Goal: Task Accomplishment & Management: Manage account settings

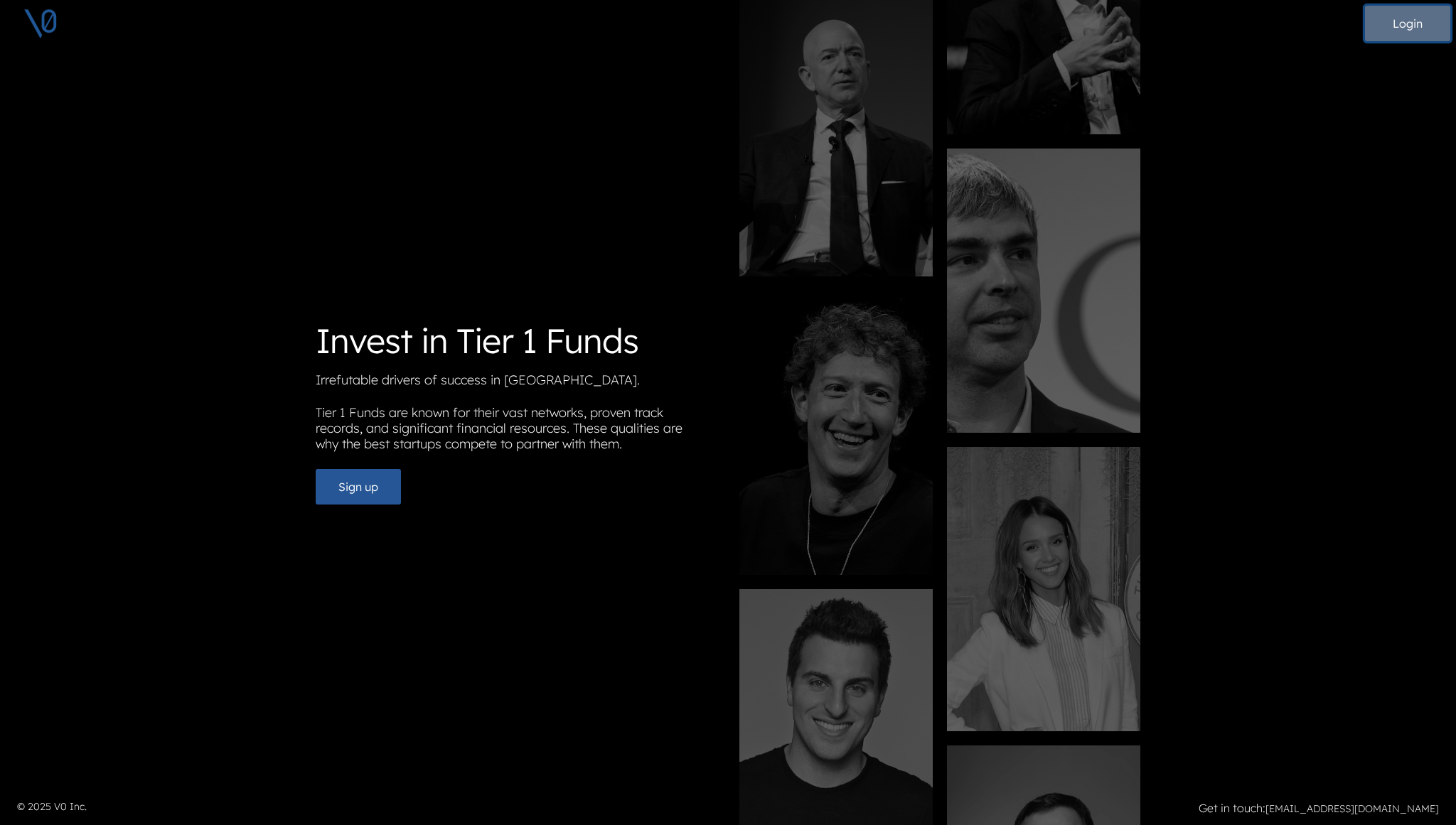
click at [1409, 18] on button "Login" at bounding box center [1408, 23] width 85 height 35
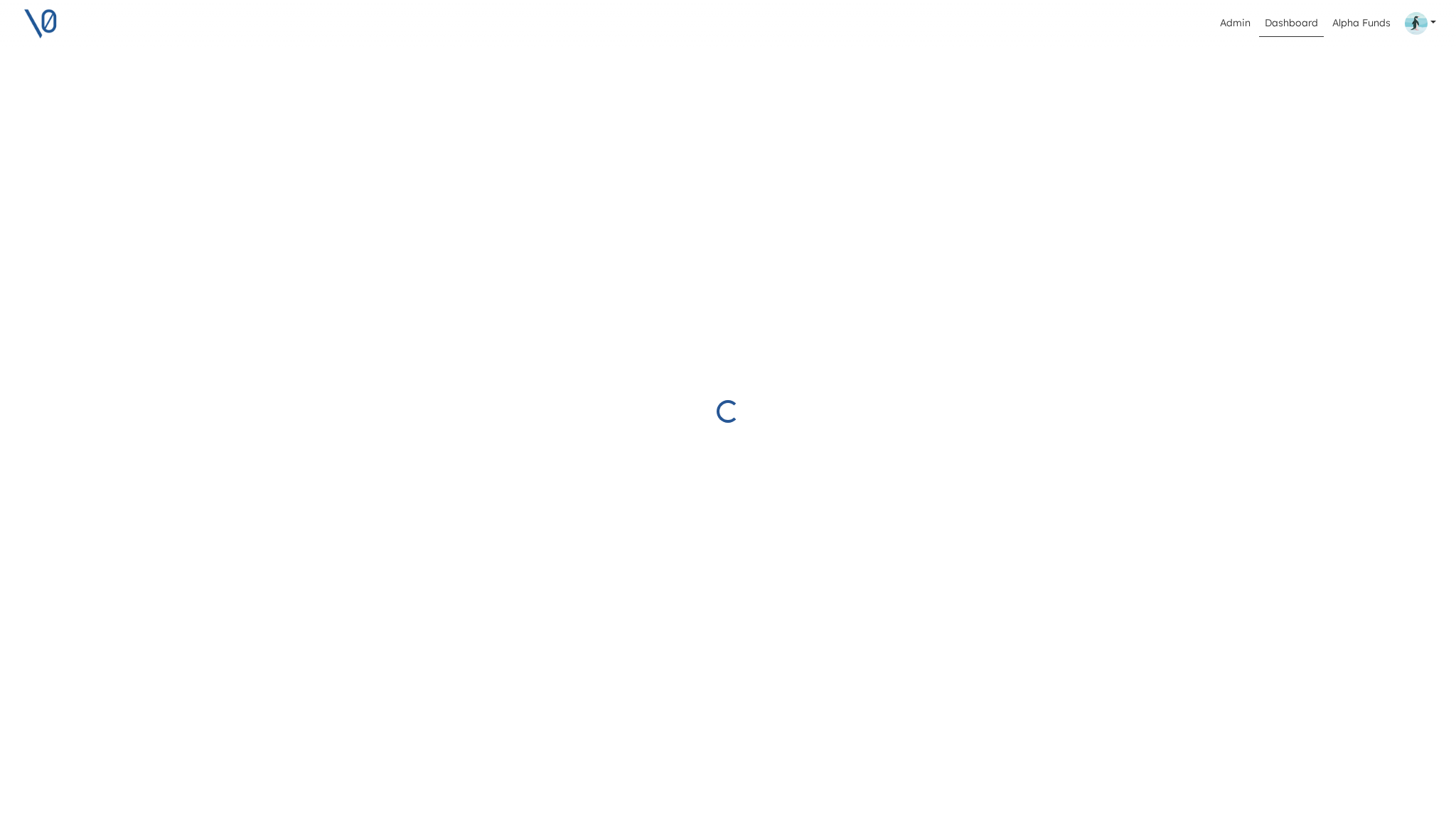
click at [1435, 21] on link at bounding box center [1421, 23] width 43 height 34
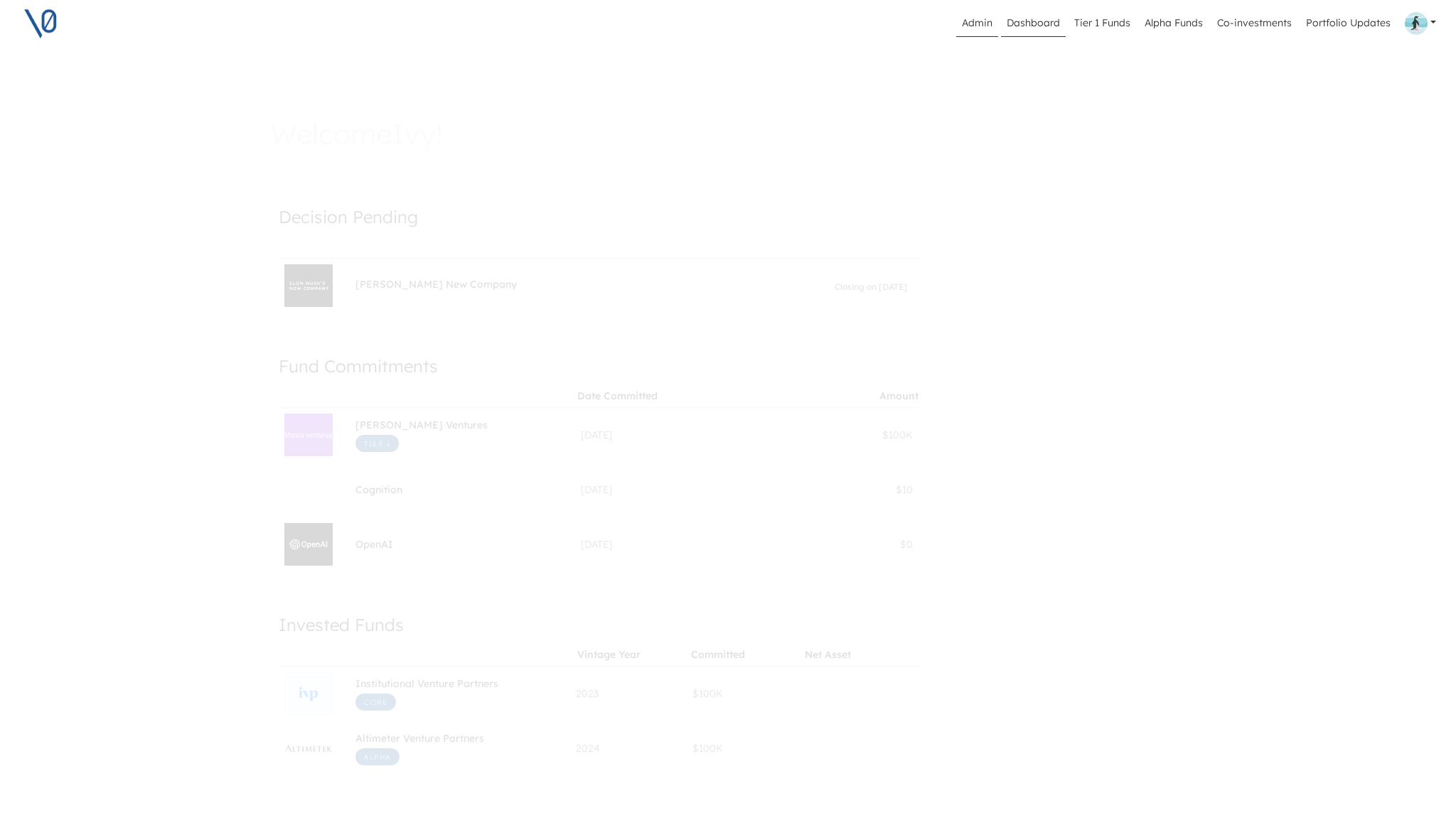
click at [979, 23] on link "Admin" at bounding box center [977, 23] width 42 height 27
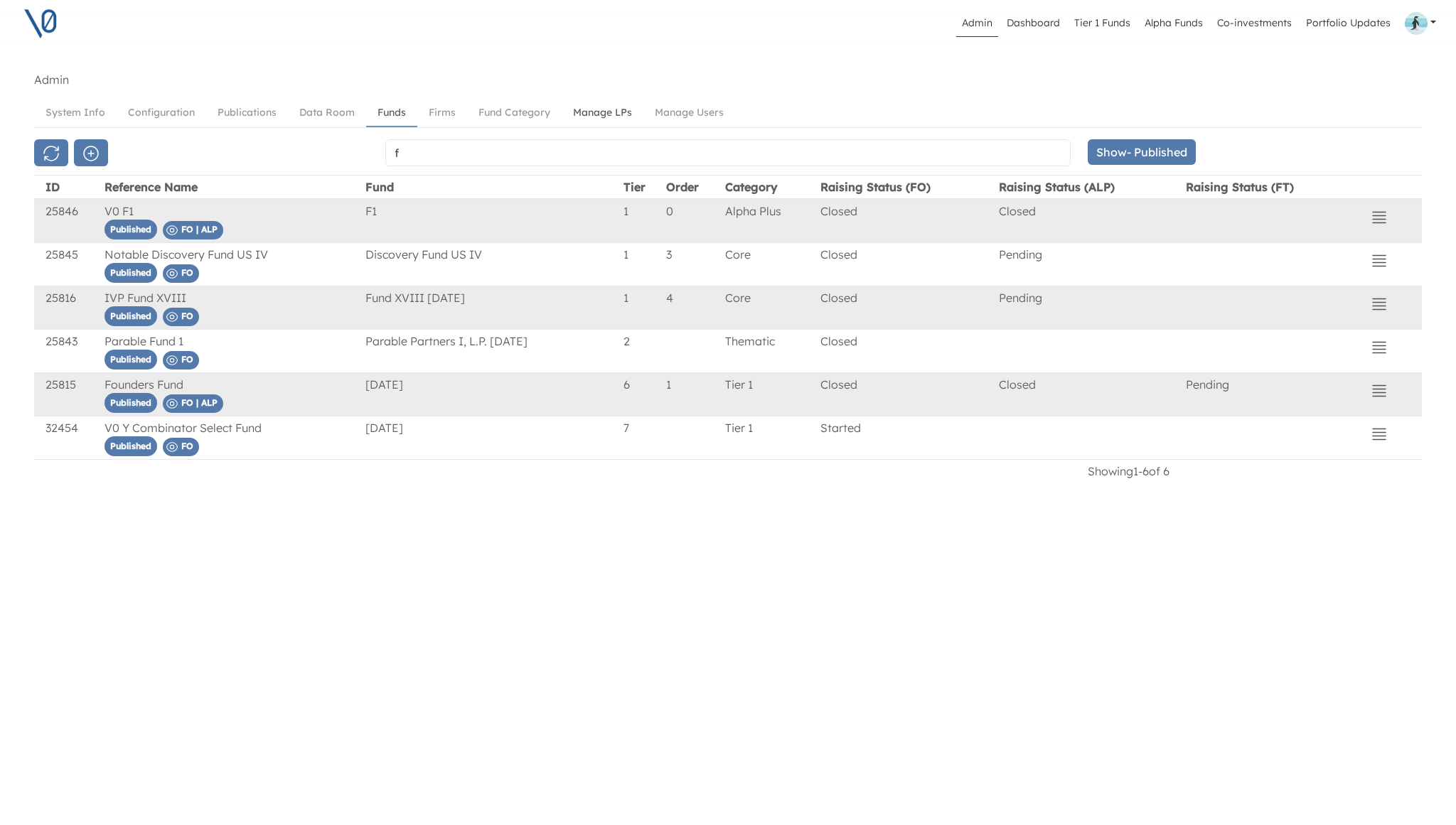
click at [604, 109] on link "Manage LPs" at bounding box center [602, 113] width 81 height 26
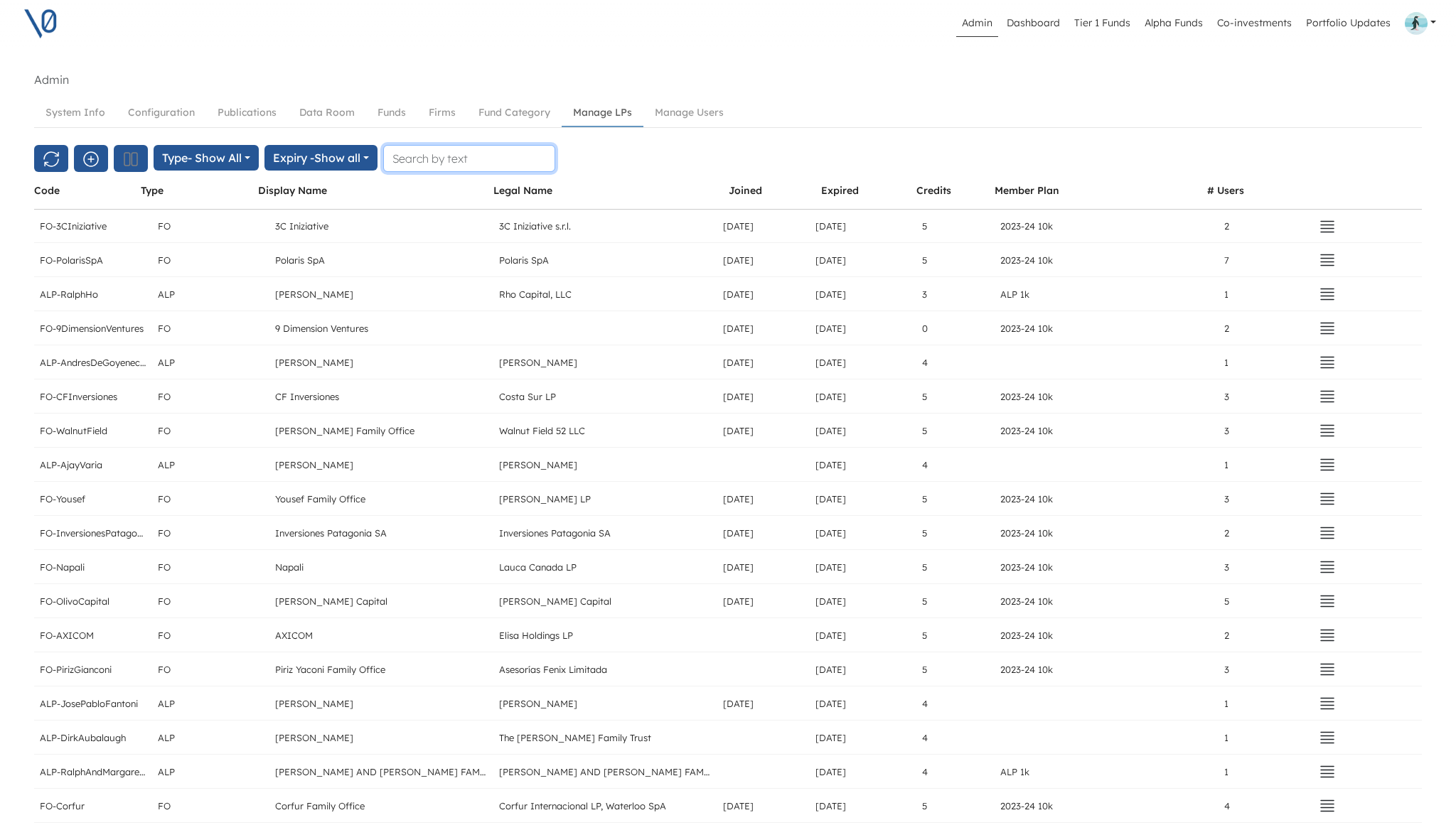
click at [522, 162] on input "text" at bounding box center [469, 158] width 172 height 27
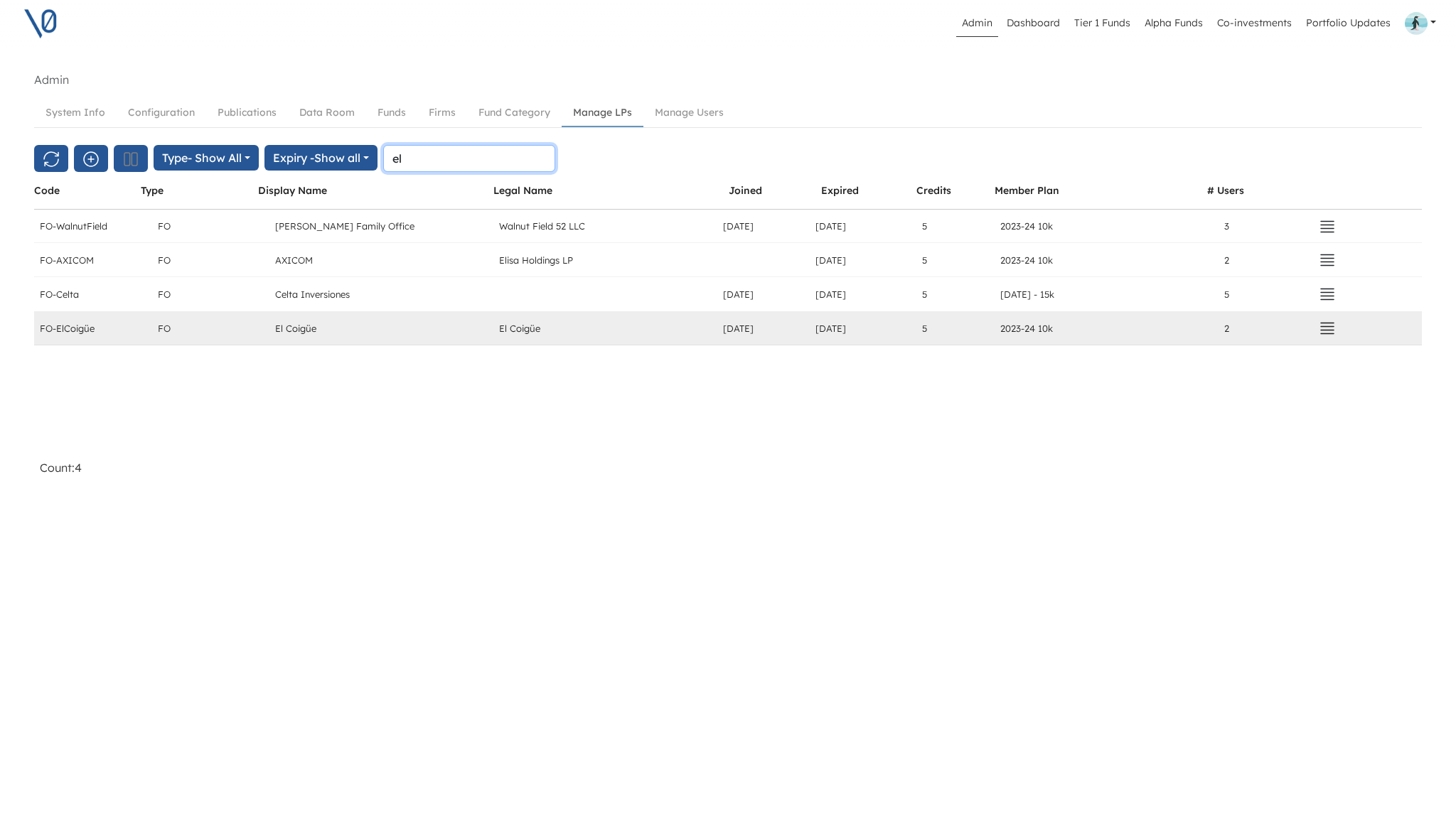
type input "el"
click at [1325, 331] on icon "button" at bounding box center [1327, 328] width 17 height 17
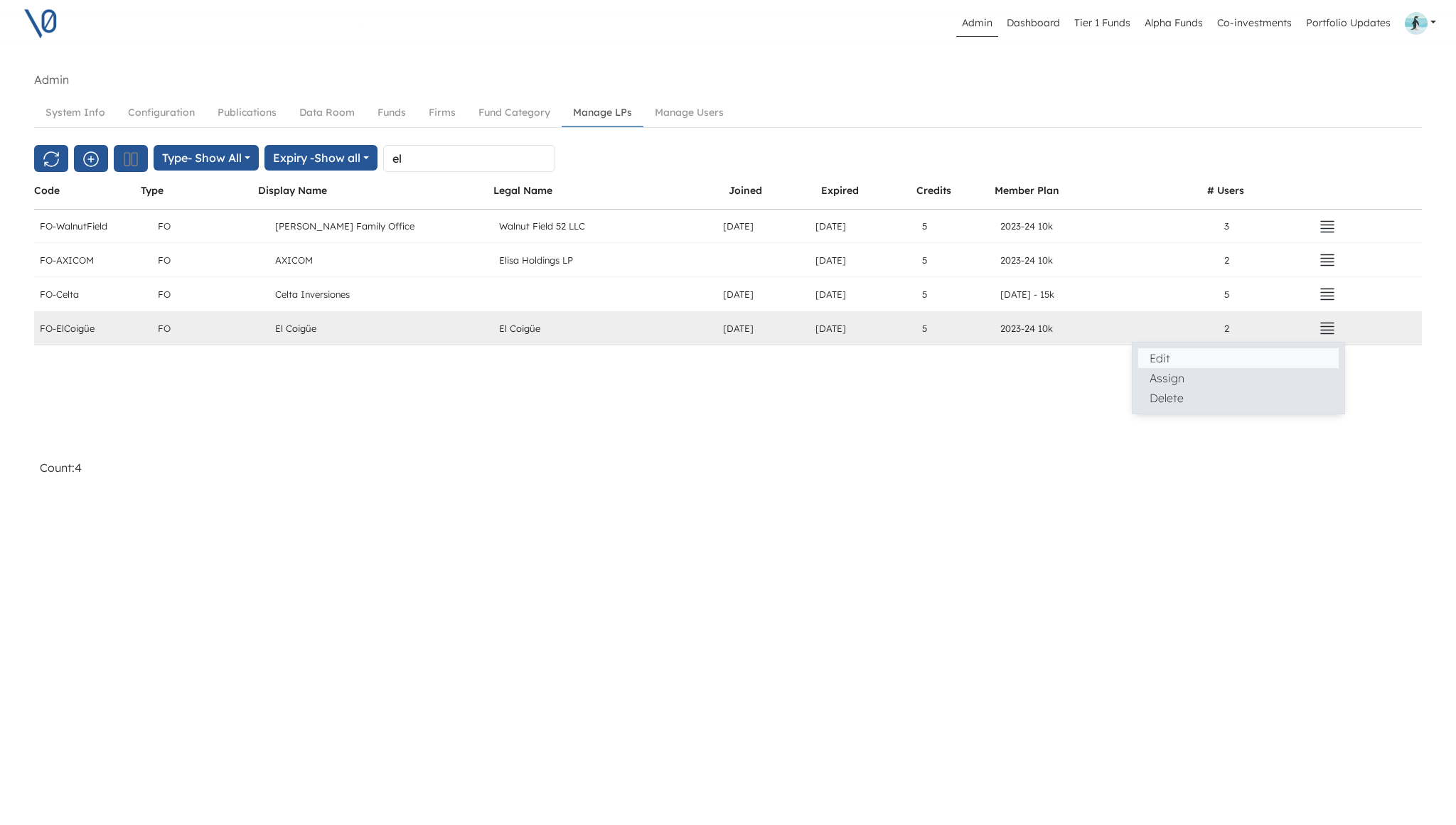
click at [1298, 350] on button "Edit" at bounding box center [1239, 359] width 201 height 20
select select "FO"
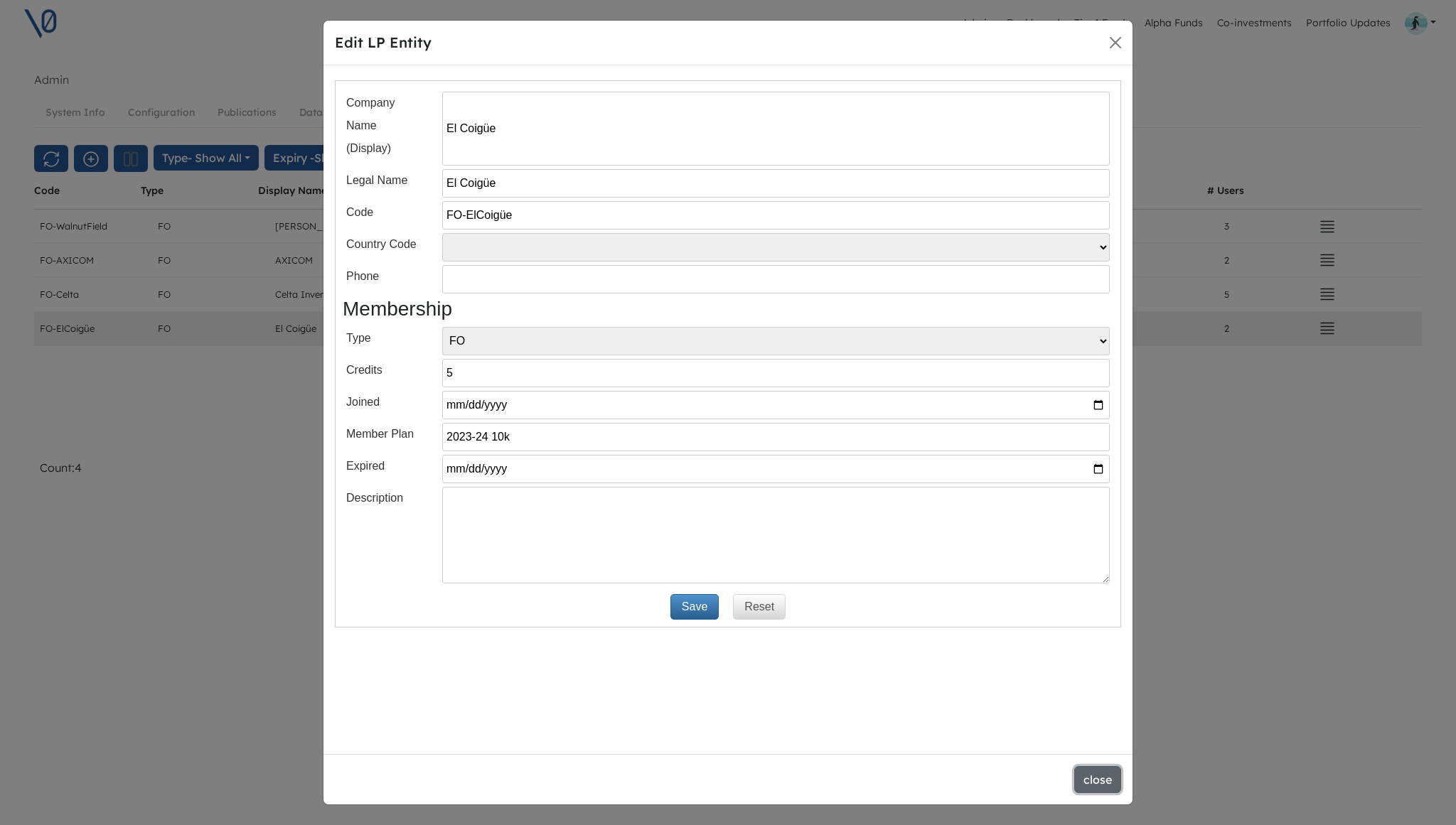
click at [1092, 778] on button "close" at bounding box center [1097, 780] width 47 height 27
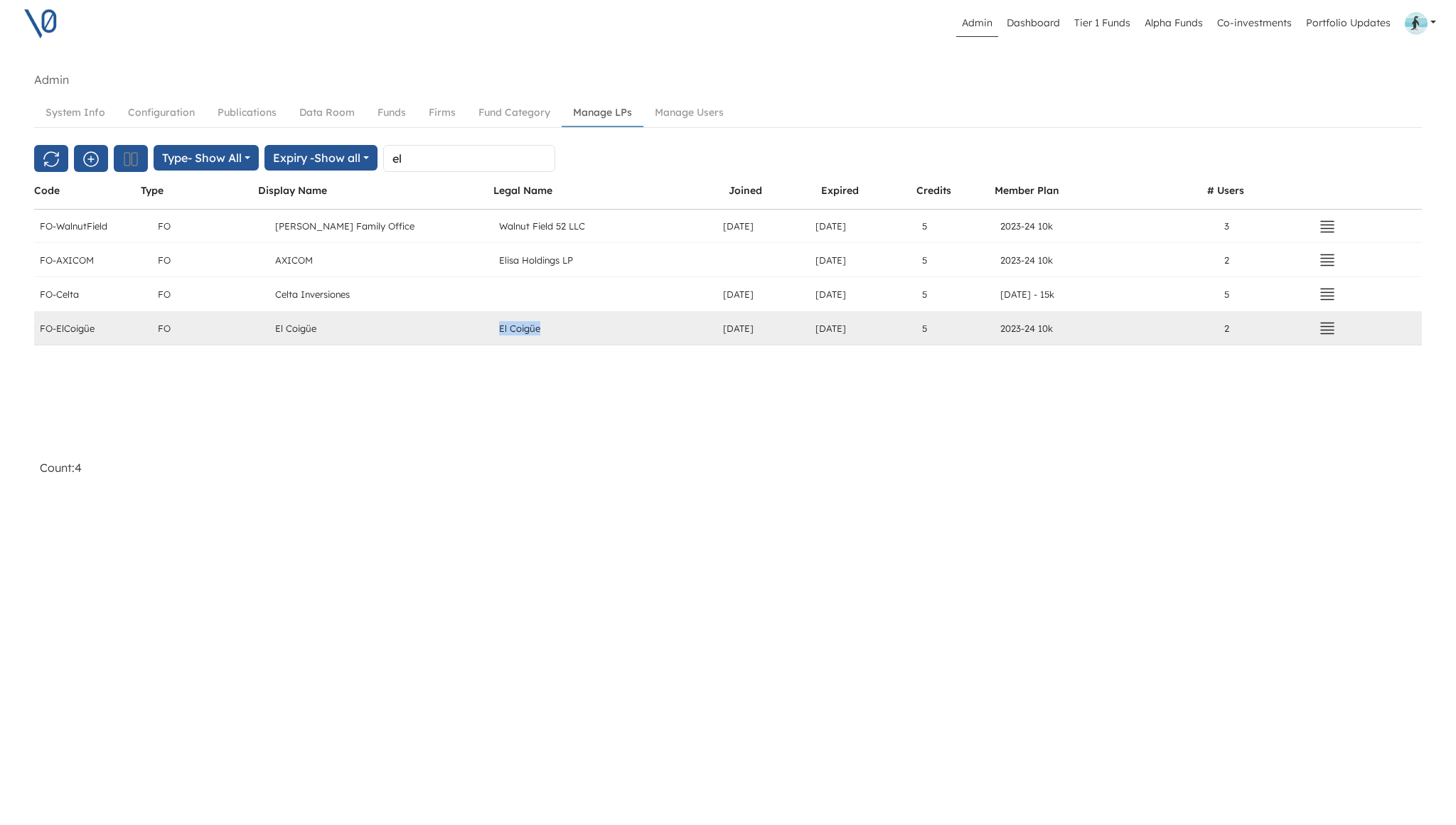
drag, startPoint x: 500, startPoint y: 327, endPoint x: 558, endPoint y: 330, distance: 58.1
click at [558, 330] on div "El Coigüe" at bounding box center [605, 328] width 224 height 33
copy div "El Coigüe"
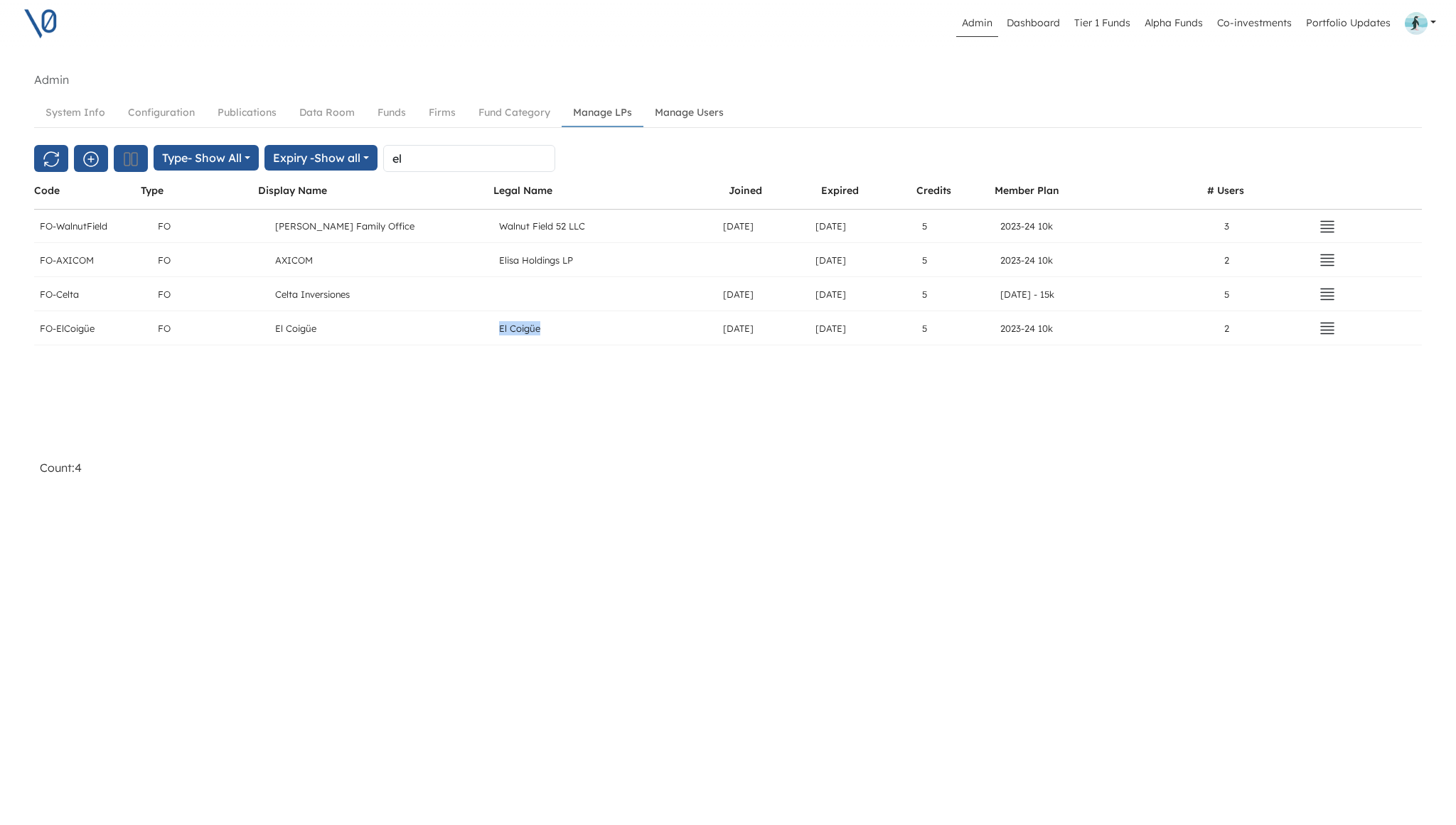
click at [680, 115] on link "Manage Users" at bounding box center [689, 113] width 92 height 26
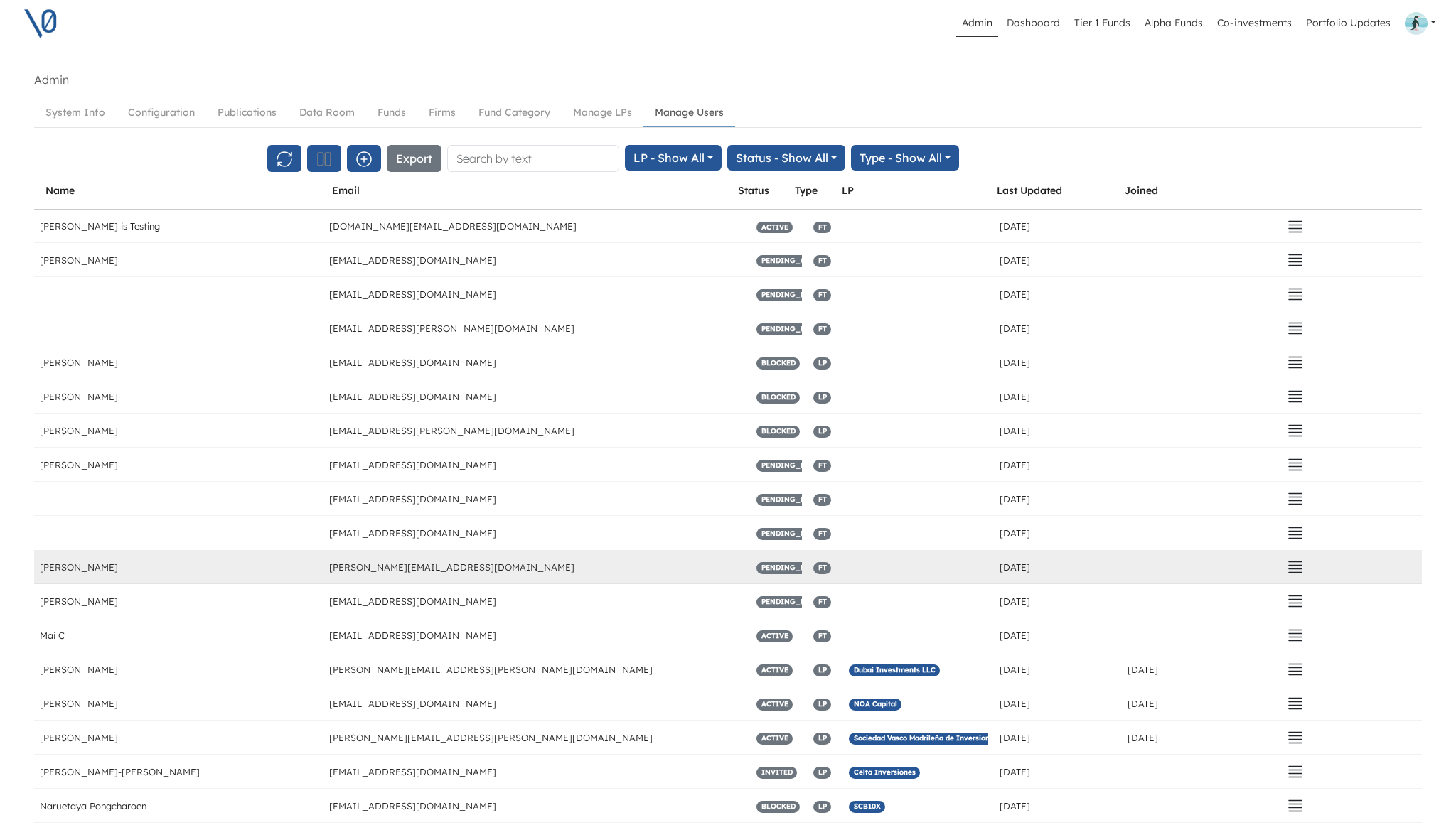
scroll to position [2885, 0]
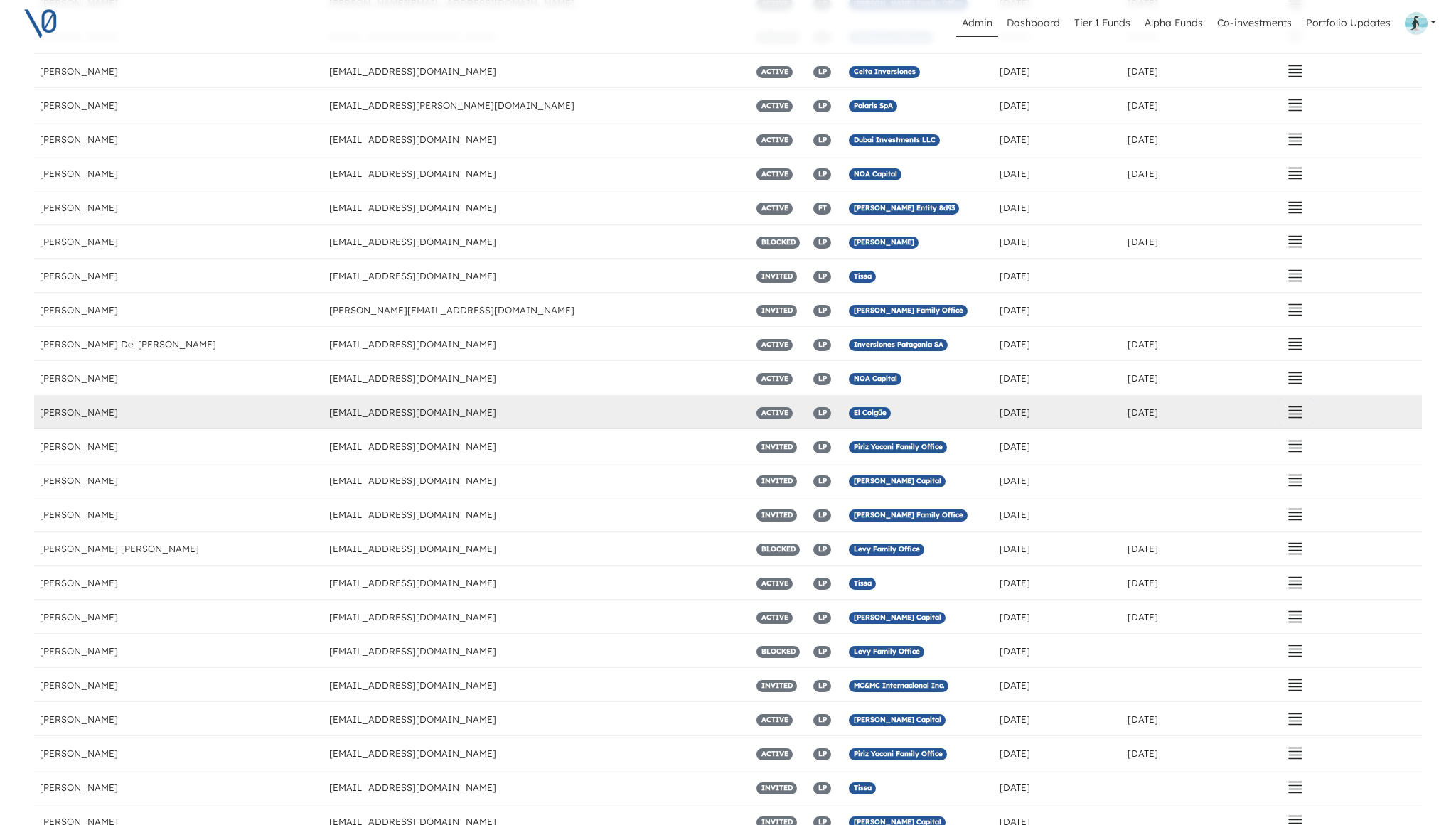
click at [1296, 415] on icon "button" at bounding box center [1295, 412] width 17 height 17
click at [1273, 435] on button "Edit" at bounding box center [1206, 442] width 201 height 20
select select "LP"
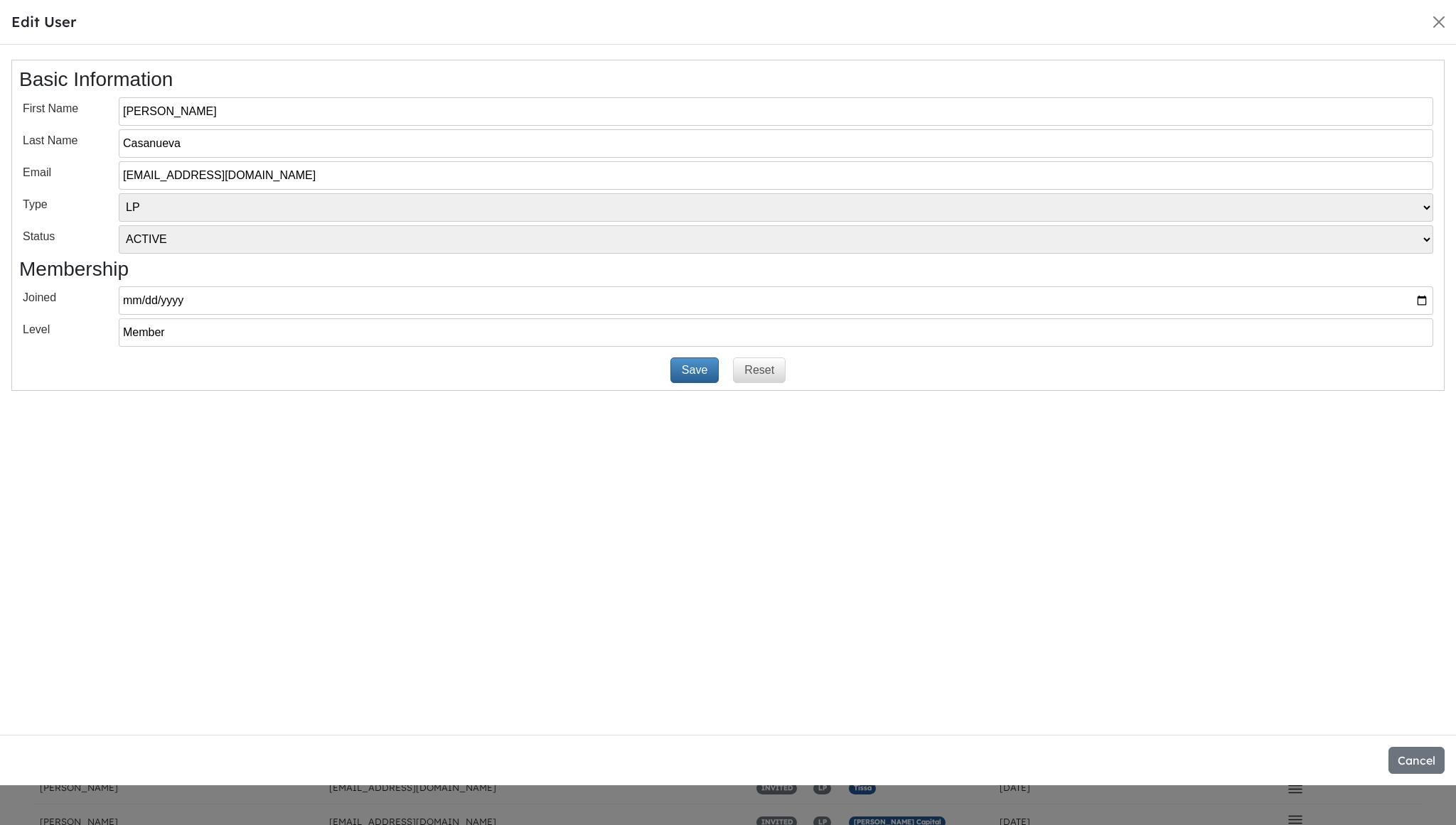
click at [223, 238] on select "[PERSON_NAME] INVITED ACTIVE BLOCKED" at bounding box center [775, 240] width 1314 height 29
select select "BLOCKED"
click at [118, 226] on select "[PERSON_NAME] INVITED ACTIVE BLOCKED" at bounding box center [775, 240] width 1314 height 29
click at [699, 372] on button "Save" at bounding box center [695, 371] width 48 height 26
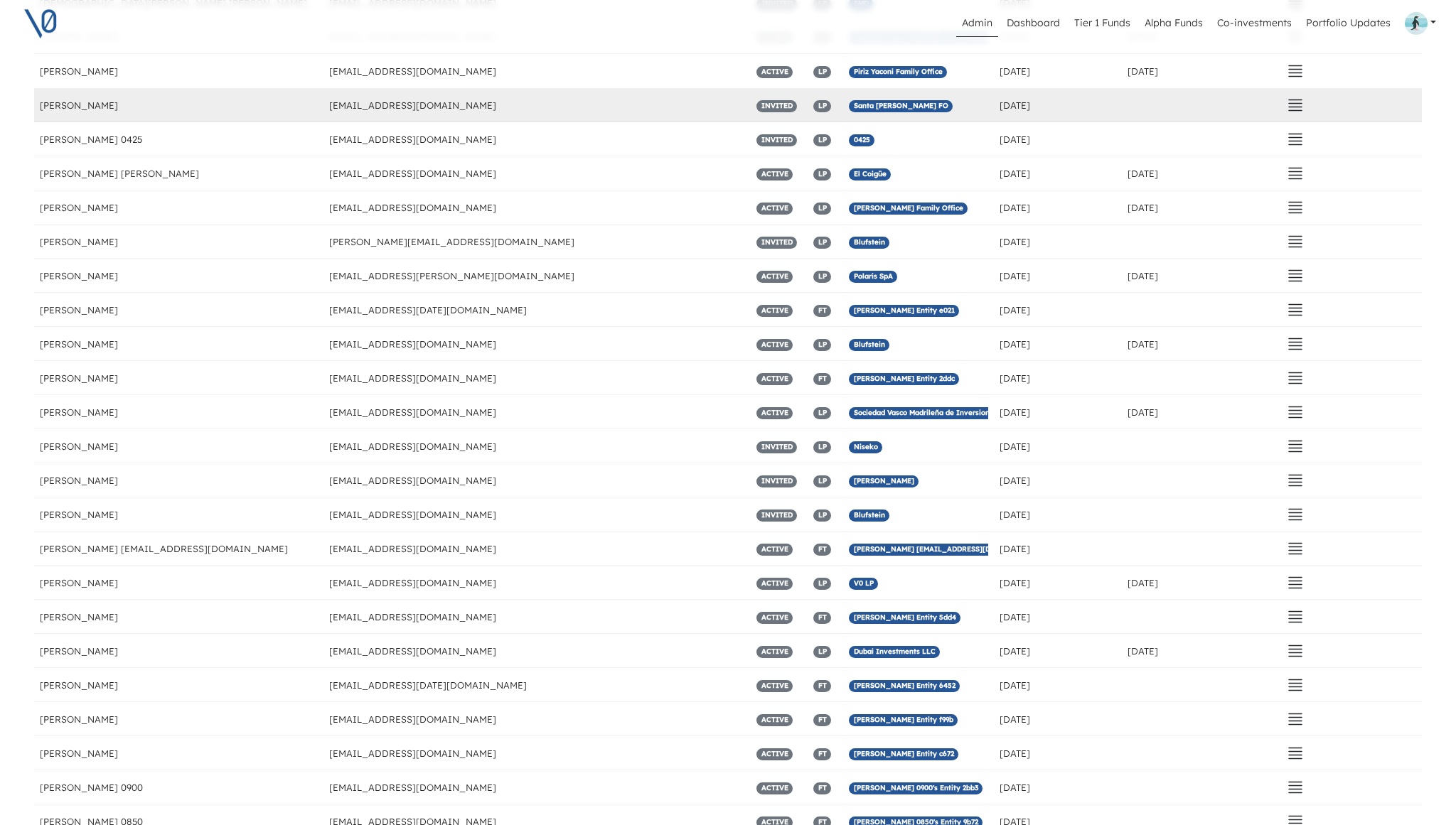
scroll to position [4079, 0]
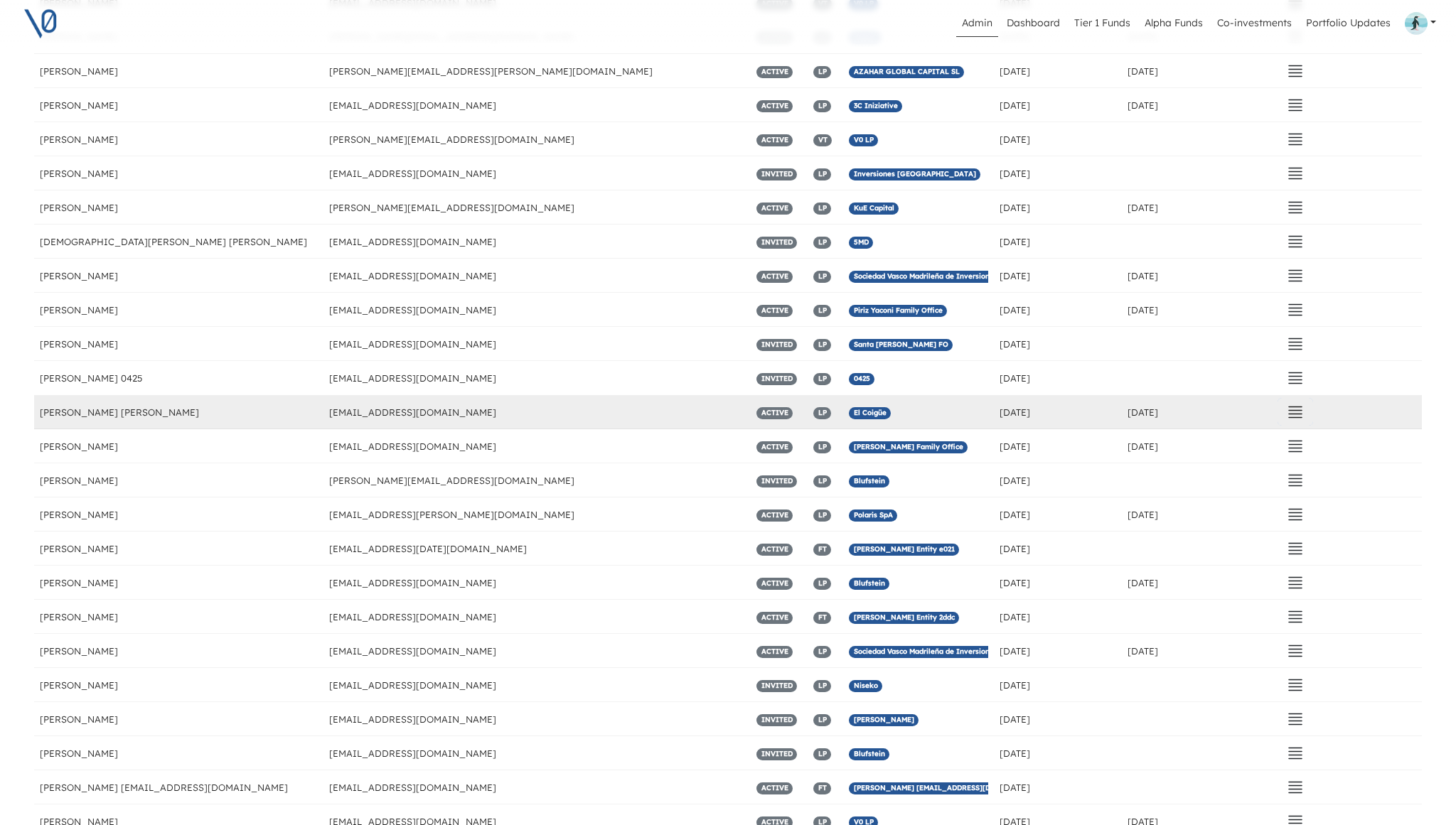
click at [1290, 413] on icon "button" at bounding box center [1296, 412] width 13 height 11
click at [1218, 435] on button "Edit" at bounding box center [1206, 442] width 201 height 20
select select "LP"
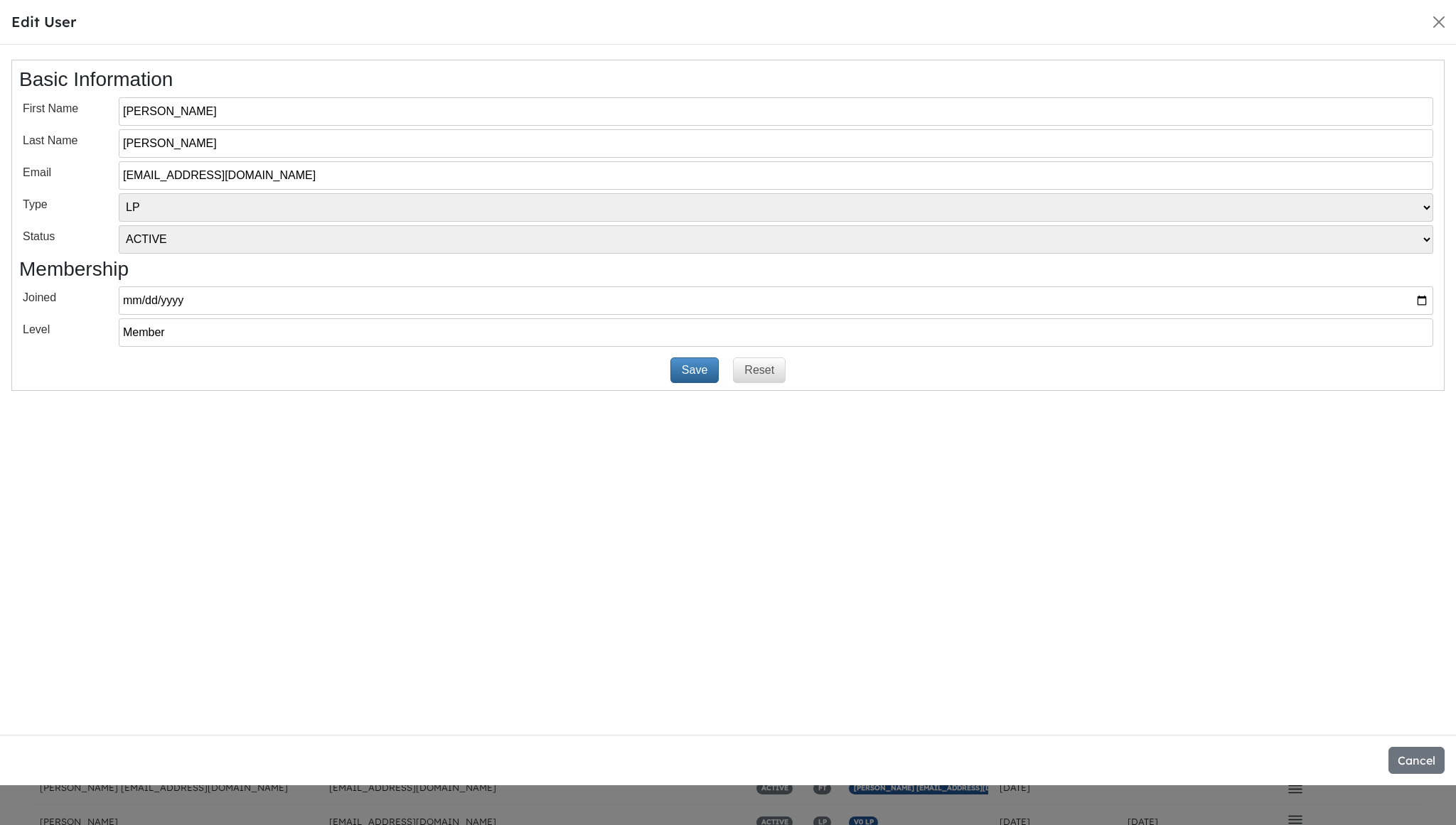
click at [250, 240] on select "[PERSON_NAME] INVITED ACTIVE BLOCKED" at bounding box center [775, 240] width 1314 height 29
select select "BLOCKED"
click at [118, 226] on select "[PERSON_NAME] INVITED ACTIVE BLOCKED" at bounding box center [775, 240] width 1314 height 29
click at [678, 374] on button "Save" at bounding box center [695, 371] width 48 height 26
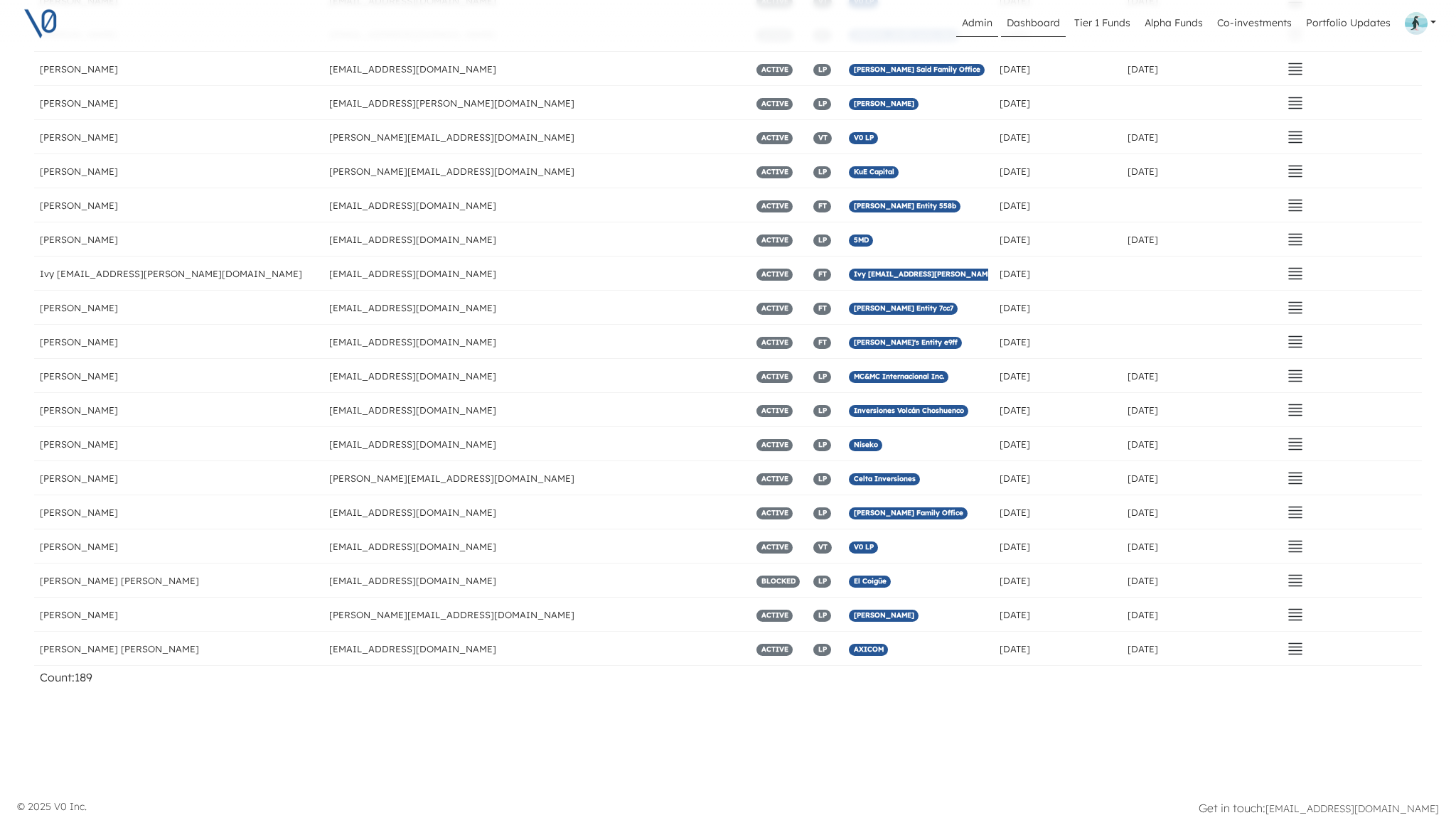
scroll to position [3226, 0]
